Goal: Find specific page/section: Find specific page/section

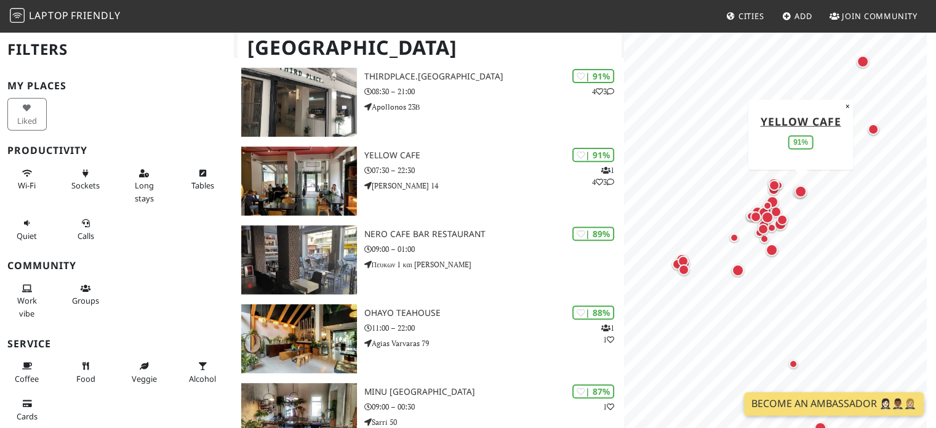
scroll to position [492, 0]
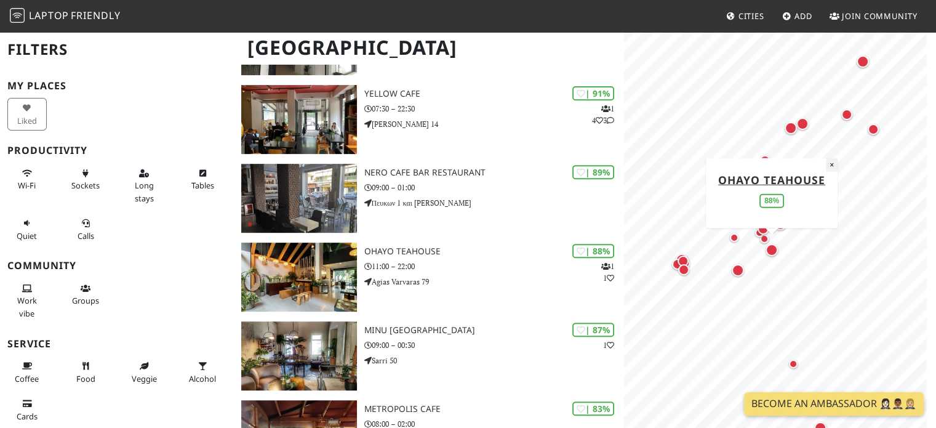
click at [829, 163] on button "×" at bounding box center [832, 165] width 12 height 14
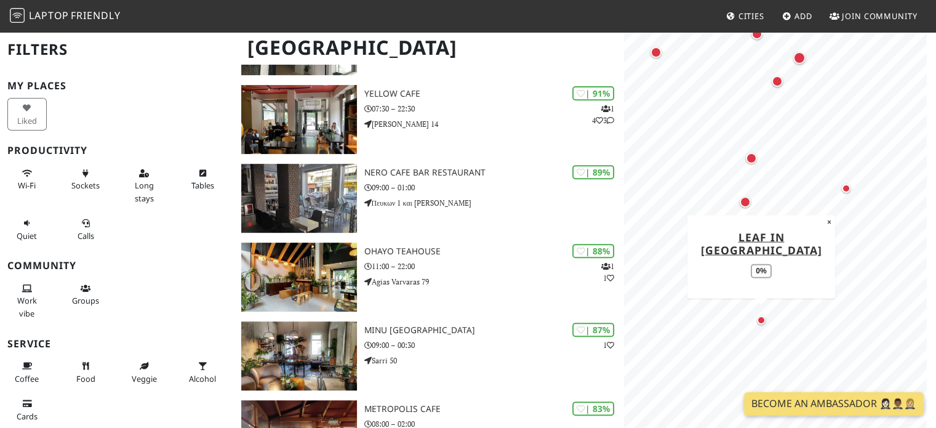
click at [762, 321] on div "Map marker" at bounding box center [761, 320] width 9 height 9
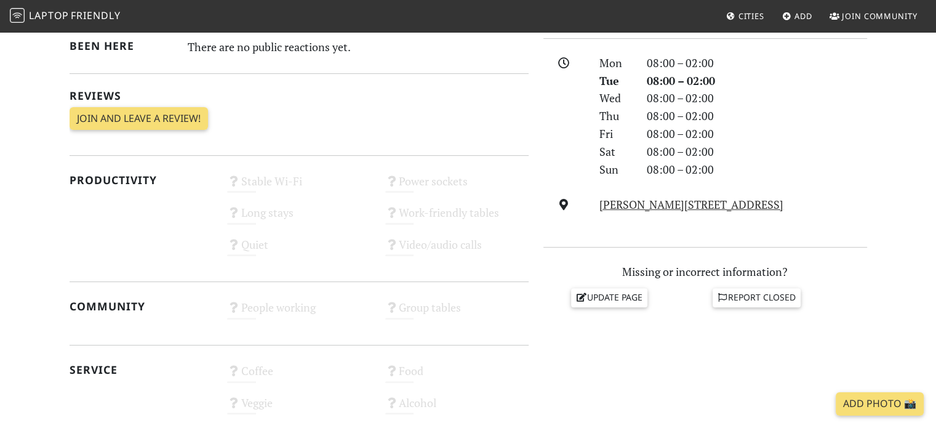
scroll to position [369, 0]
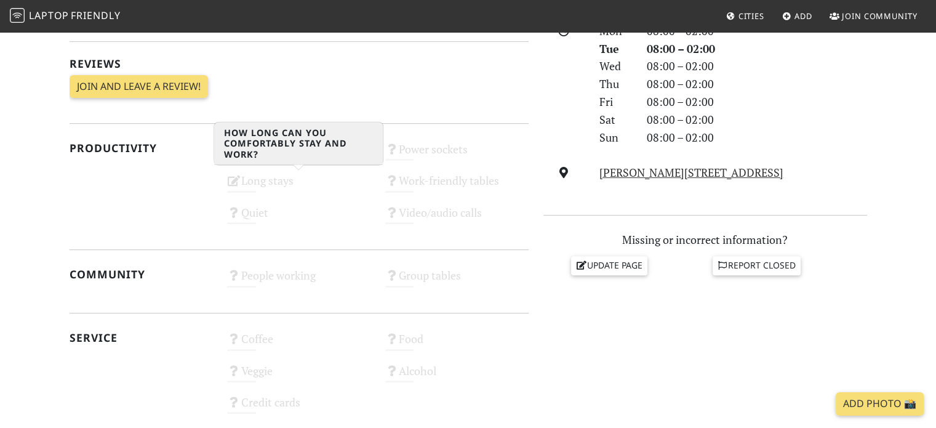
click at [245, 184] on div "Long stays Unknown" at bounding box center [299, 185] width 158 height 31
